Goal: Transaction & Acquisition: Purchase product/service

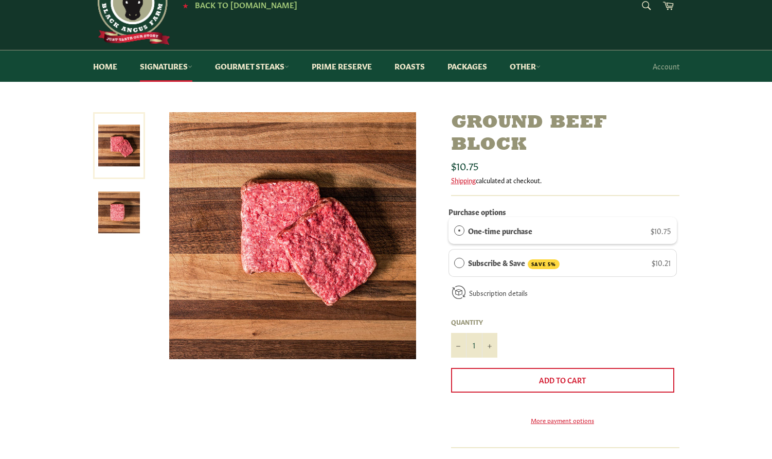
scroll to position [44, 0]
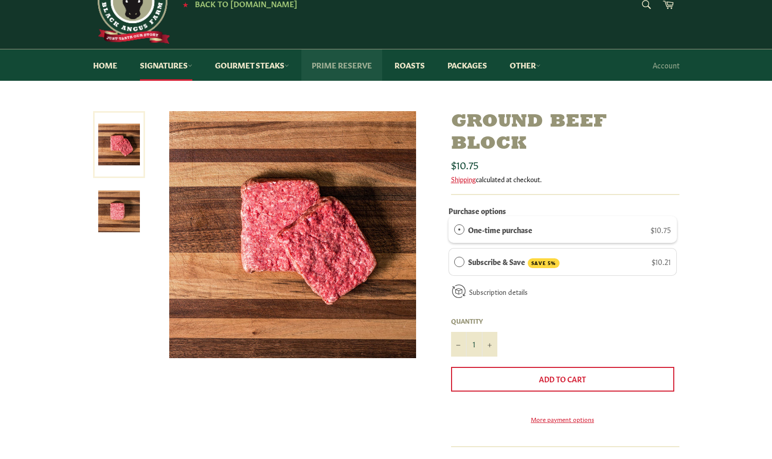
click at [359, 68] on link "Prime Reserve" at bounding box center [341, 64] width 81 height 31
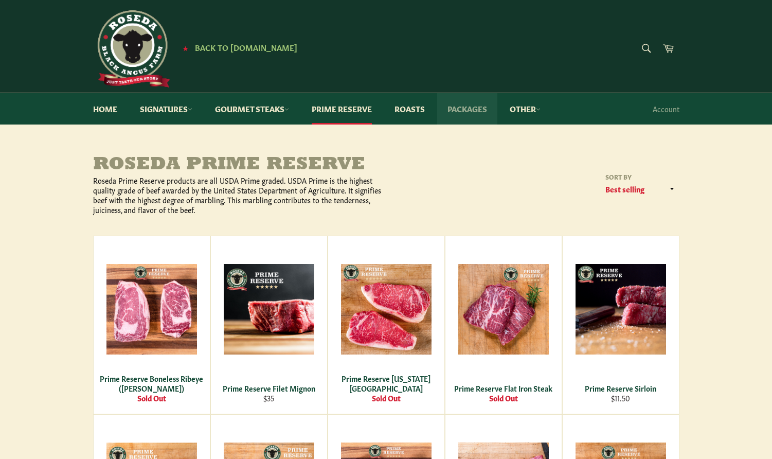
click at [457, 104] on link "Packages" at bounding box center [467, 108] width 60 height 31
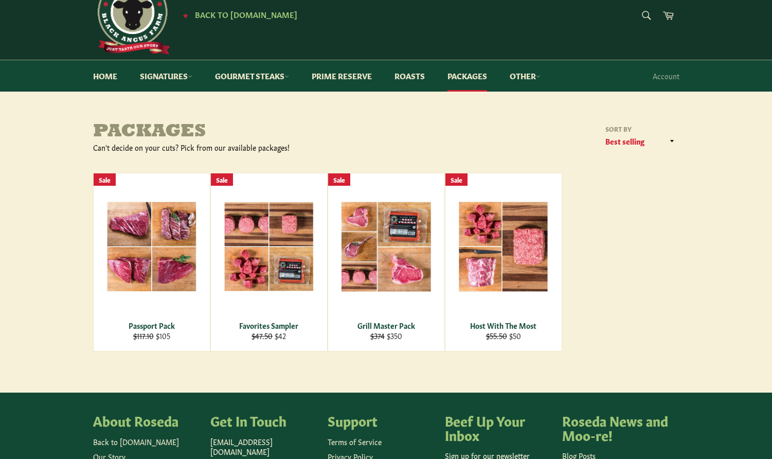
scroll to position [38, 0]
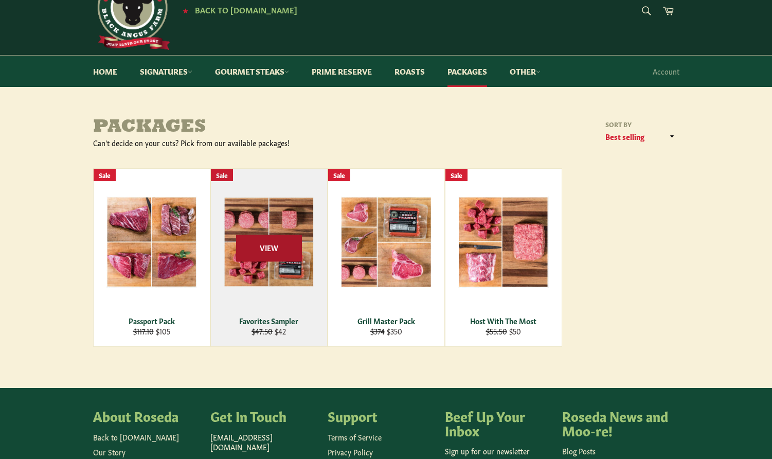
click at [260, 240] on span "View" at bounding box center [269, 248] width 66 height 26
